Goal: Task Accomplishment & Management: Manage account settings

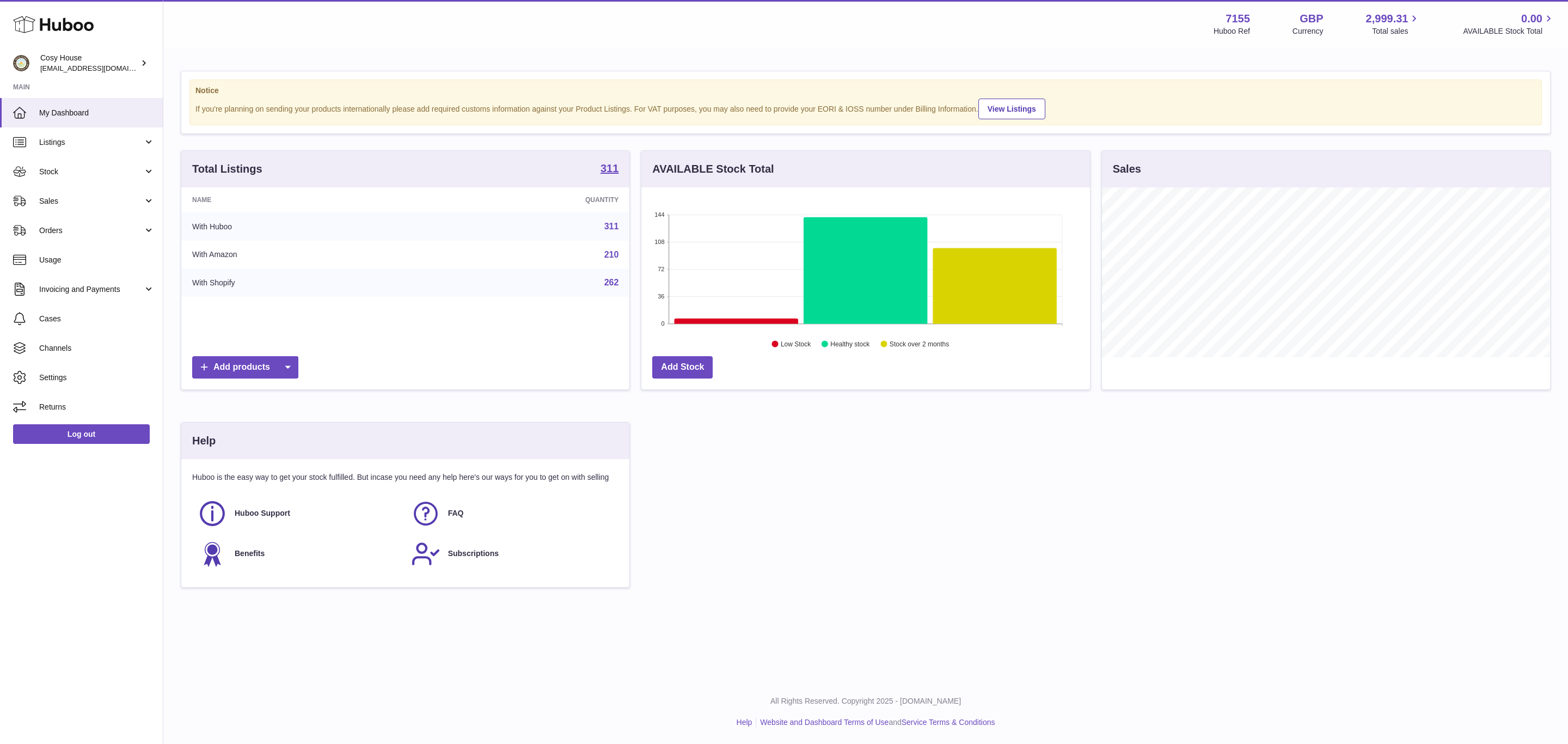
scroll to position [170, 447]
click at [138, 65] on icon at bounding box center [144, 63] width 12 height 12
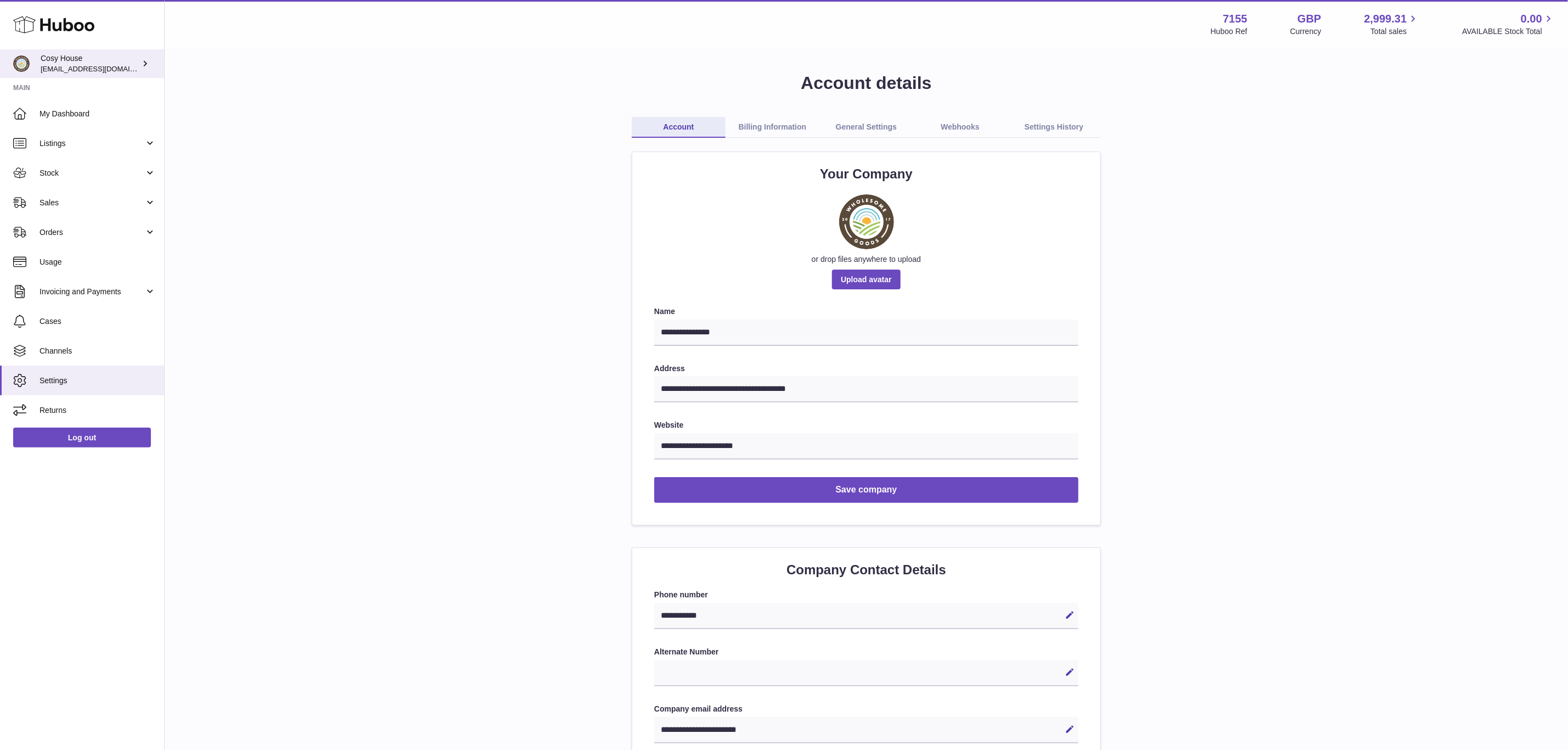
click at [68, 68] on span "[EMAIL_ADDRESS][DOMAIN_NAME]" at bounding box center [101, 69] width 121 height 9
click at [60, 247] on link "Orders" at bounding box center [82, 232] width 164 height 29
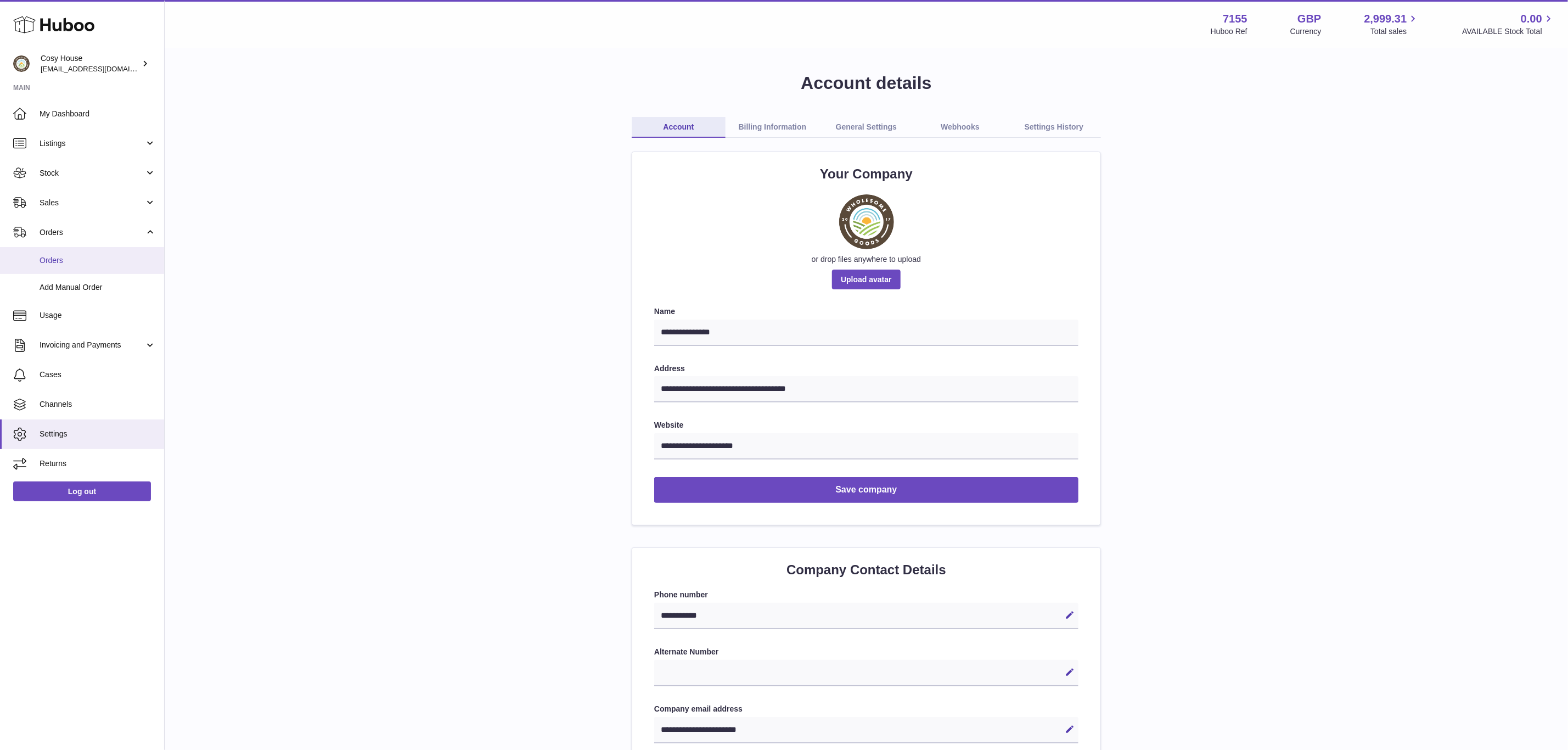
click at [69, 266] on span "Orders" at bounding box center [98, 260] width 117 height 10
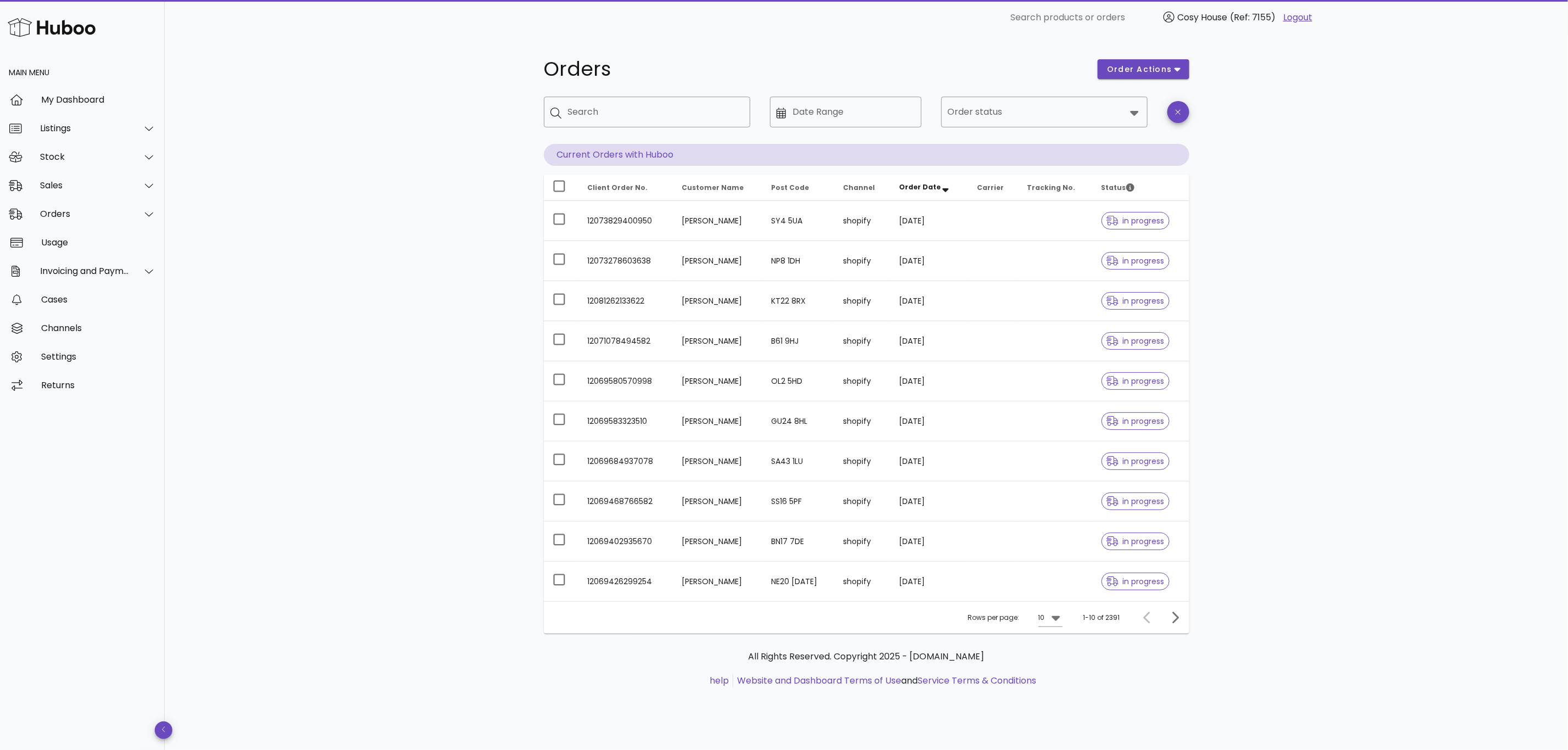
click at [66, 18] on img at bounding box center [52, 27] width 88 height 23
click at [53, 180] on div "Sales" at bounding box center [85, 185] width 90 height 10
click at [60, 211] on div "Sales" at bounding box center [98, 212] width 117 height 10
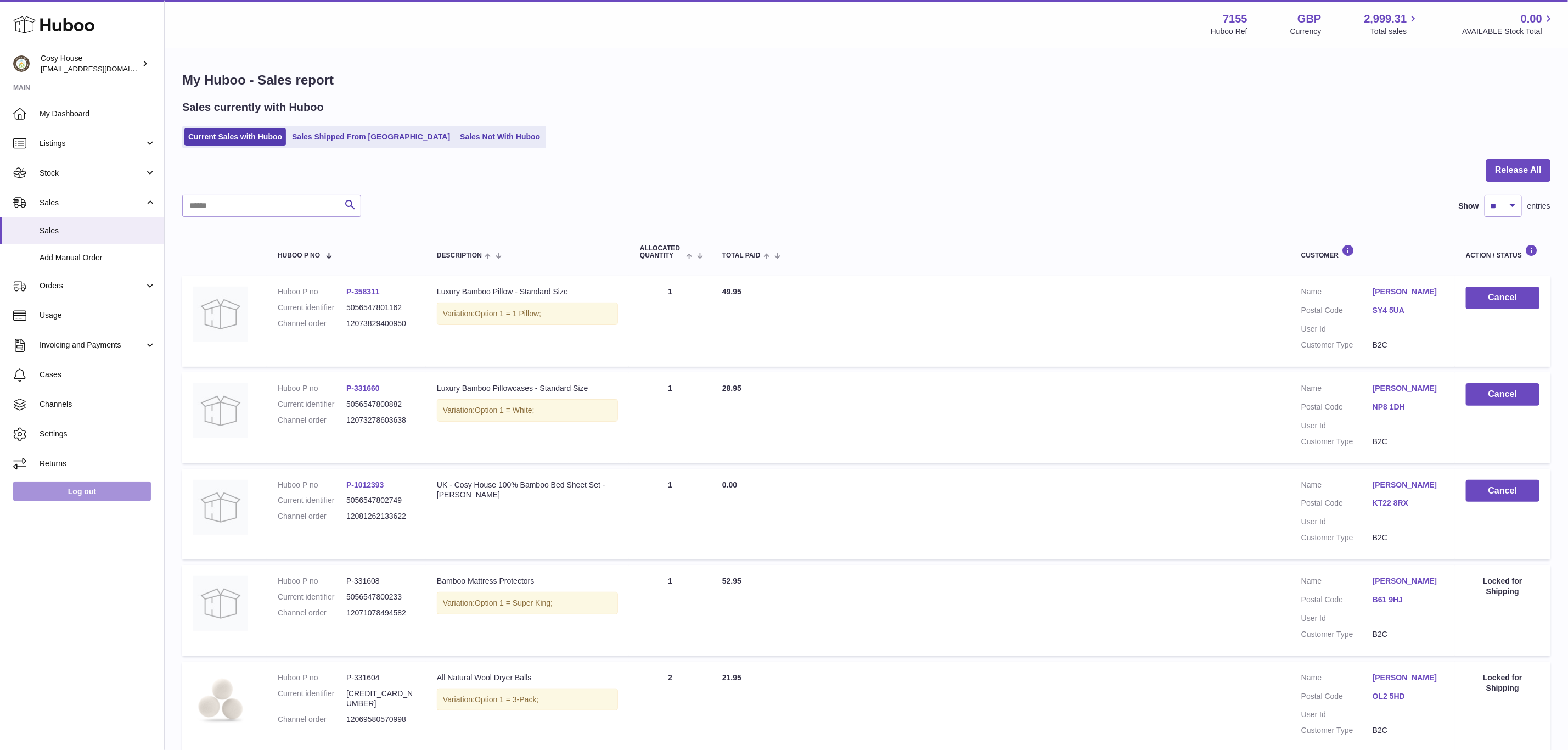
click at [95, 501] on link "Log out" at bounding box center [82, 491] width 138 height 20
